Goal: Find contact information: Find contact information

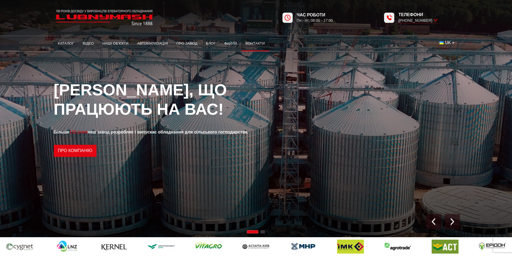
click at [252, 44] on link "Контакти" at bounding box center [256, 44] width 28 height 12
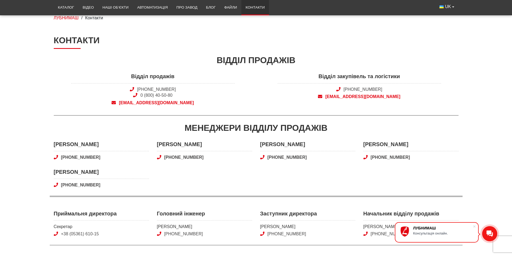
scroll to position [38, 0]
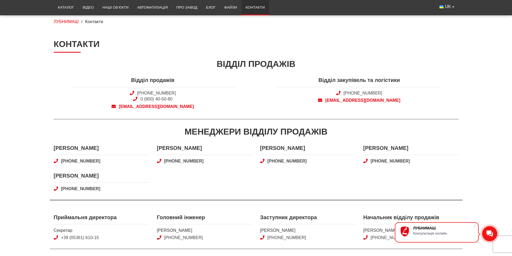
drag, startPoint x: 389, startPoint y: 91, endPoint x: 336, endPoint y: 94, distance: 52.5
click at [336, 94] on div "Відділ закупівель та логістики +38 (050) 580 22 36 snab@lubnymash.com" at bounding box center [359, 94] width 207 height 36
copy span "[PHONE_NUMBER]"
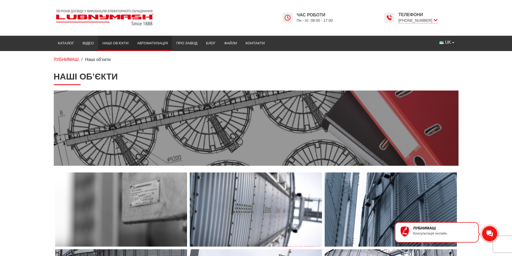
click at [158, 43] on link "Автоматизація" at bounding box center [152, 43] width 39 height 12
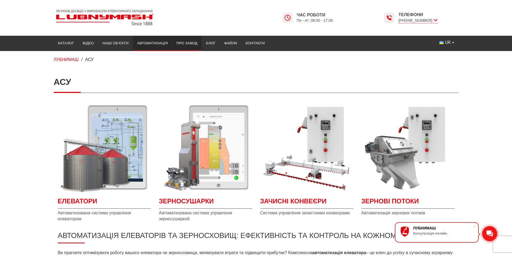
click at [189, 43] on link "Про завод" at bounding box center [187, 43] width 30 height 12
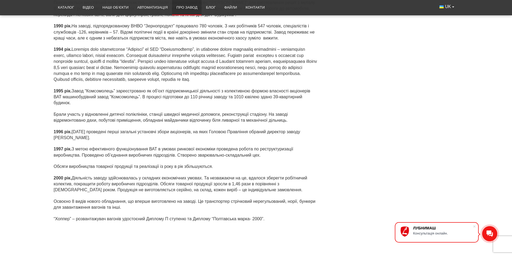
scroll to position [1324, 0]
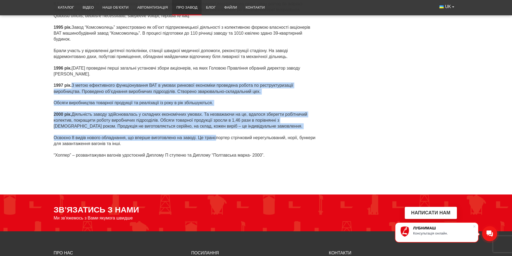
drag, startPoint x: 81, startPoint y: 86, endPoint x: 218, endPoint y: 135, distance: 145.6
click at [218, 135] on div "1990 рік. На заводі, підпорядкованому ВНВО “Зернопродукт” працювало 780 чоловік…" at bounding box center [186, 61] width 264 height 204
click at [209, 140] on p "Освоєно 8 видів нового обладнання, що вперше виготовлено на заводі. Це транспор…" at bounding box center [186, 141] width 264 height 12
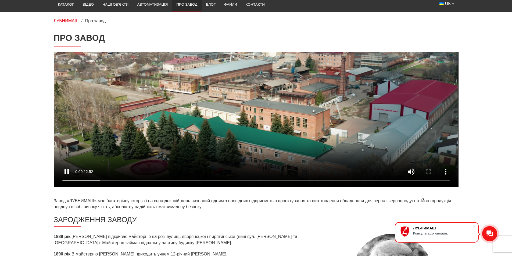
scroll to position [0, 0]
